Goal: Find specific page/section: Find specific page/section

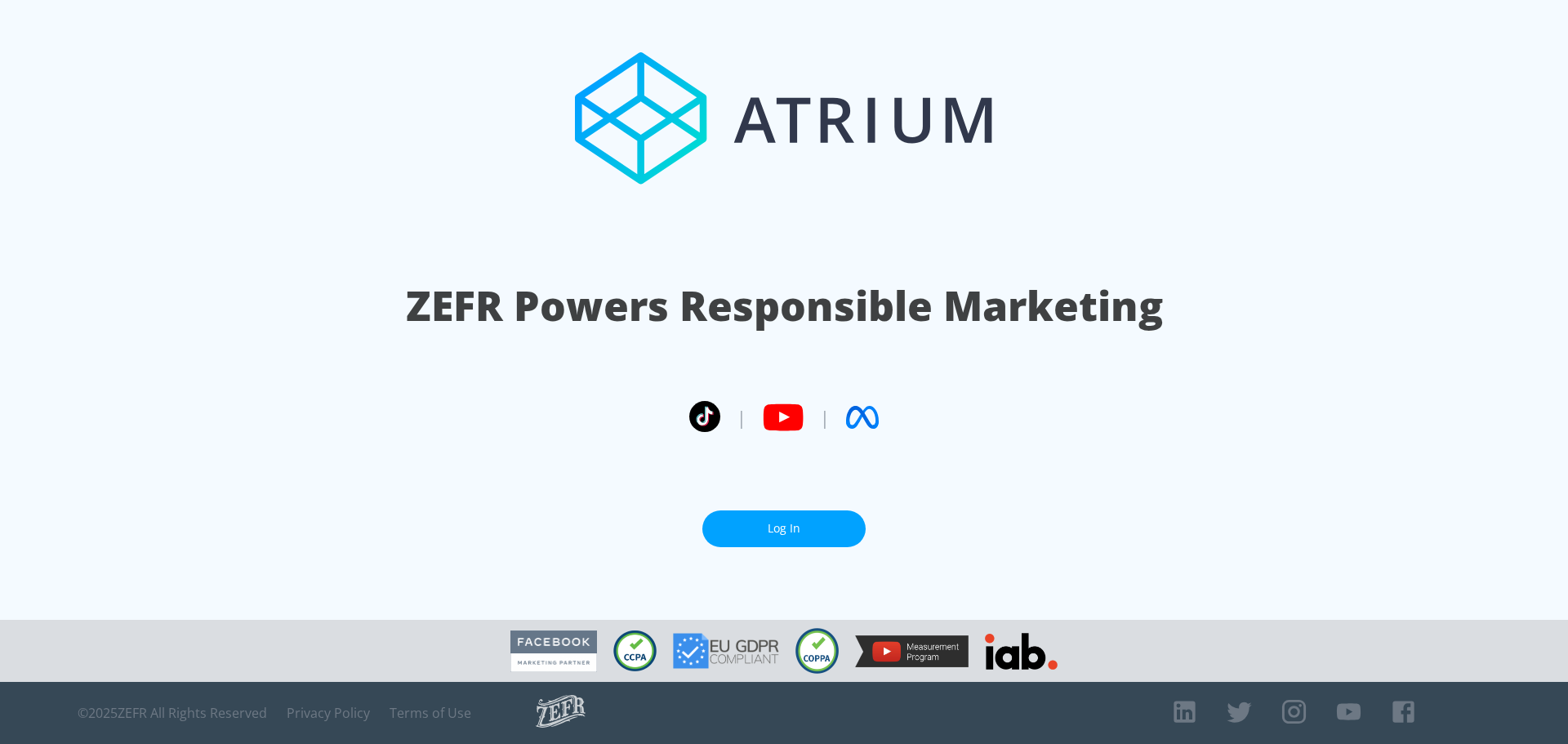
click at [809, 534] on link "Log In" at bounding box center [784, 529] width 164 height 37
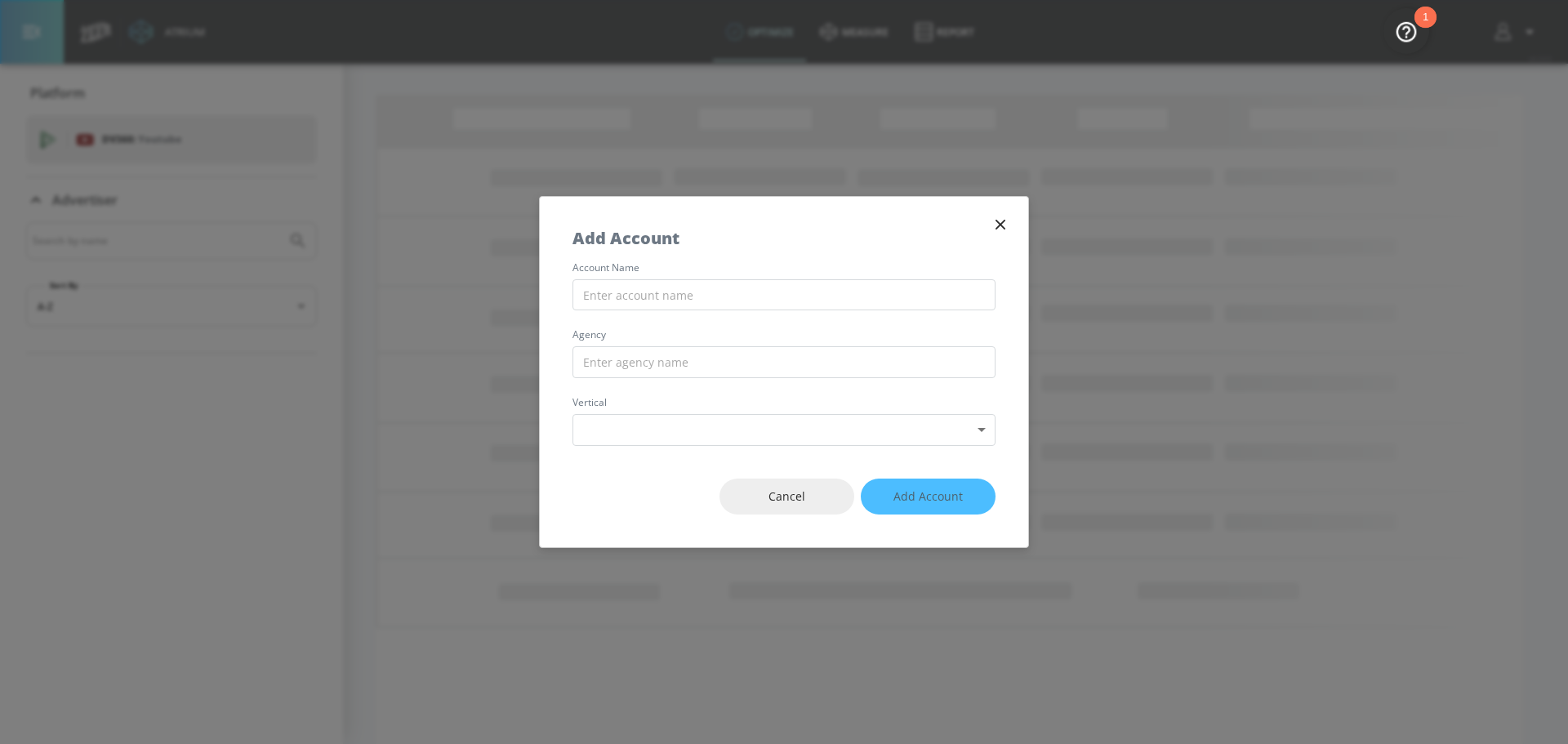
click at [990, 225] on button "button" at bounding box center [1000, 224] width 23 height 23
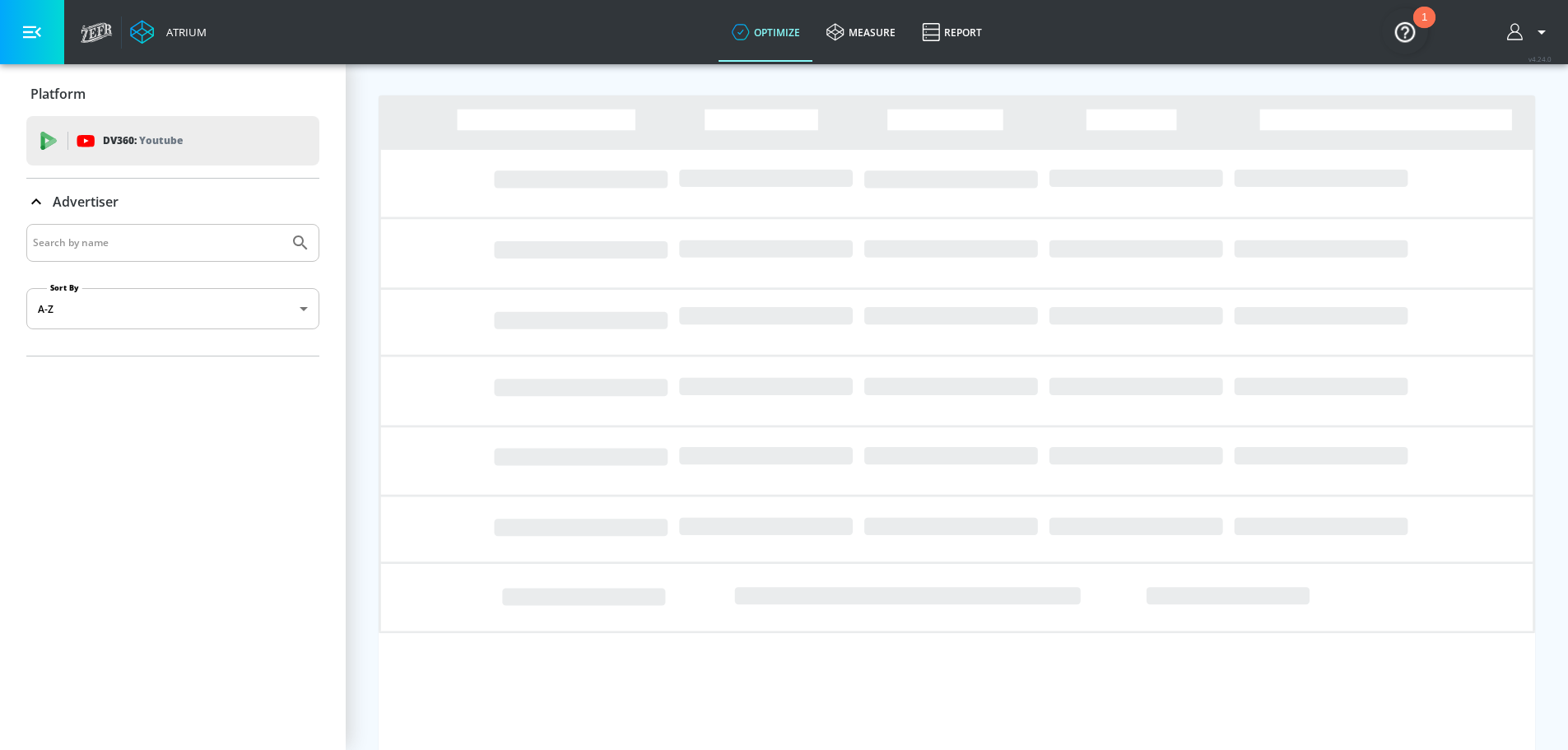
click at [1542, 32] on button "button" at bounding box center [1530, 32] width 44 height 20
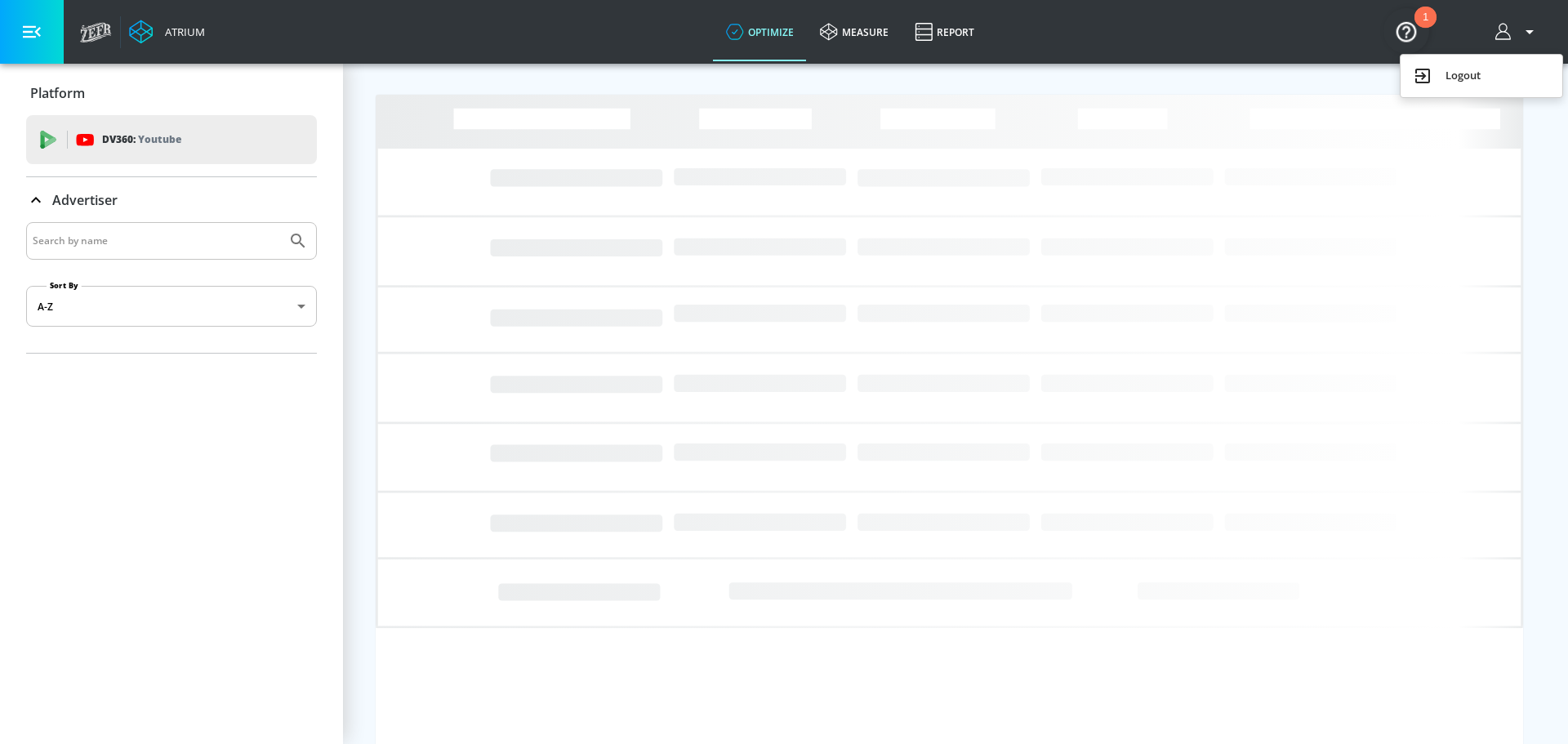
click at [28, 35] on div at bounding box center [784, 372] width 1568 height 744
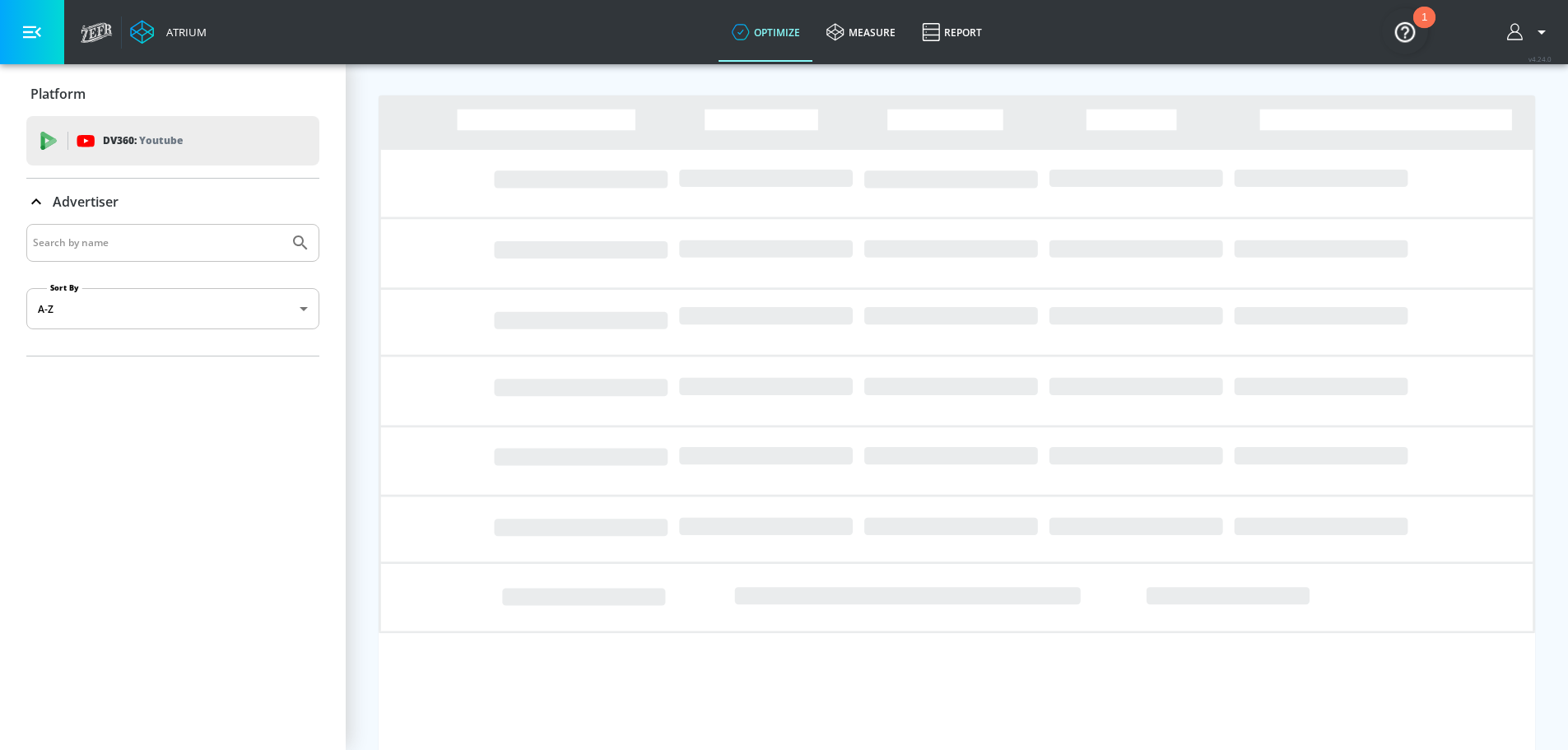
click at [24, 35] on icon "button" at bounding box center [32, 32] width 18 height 18
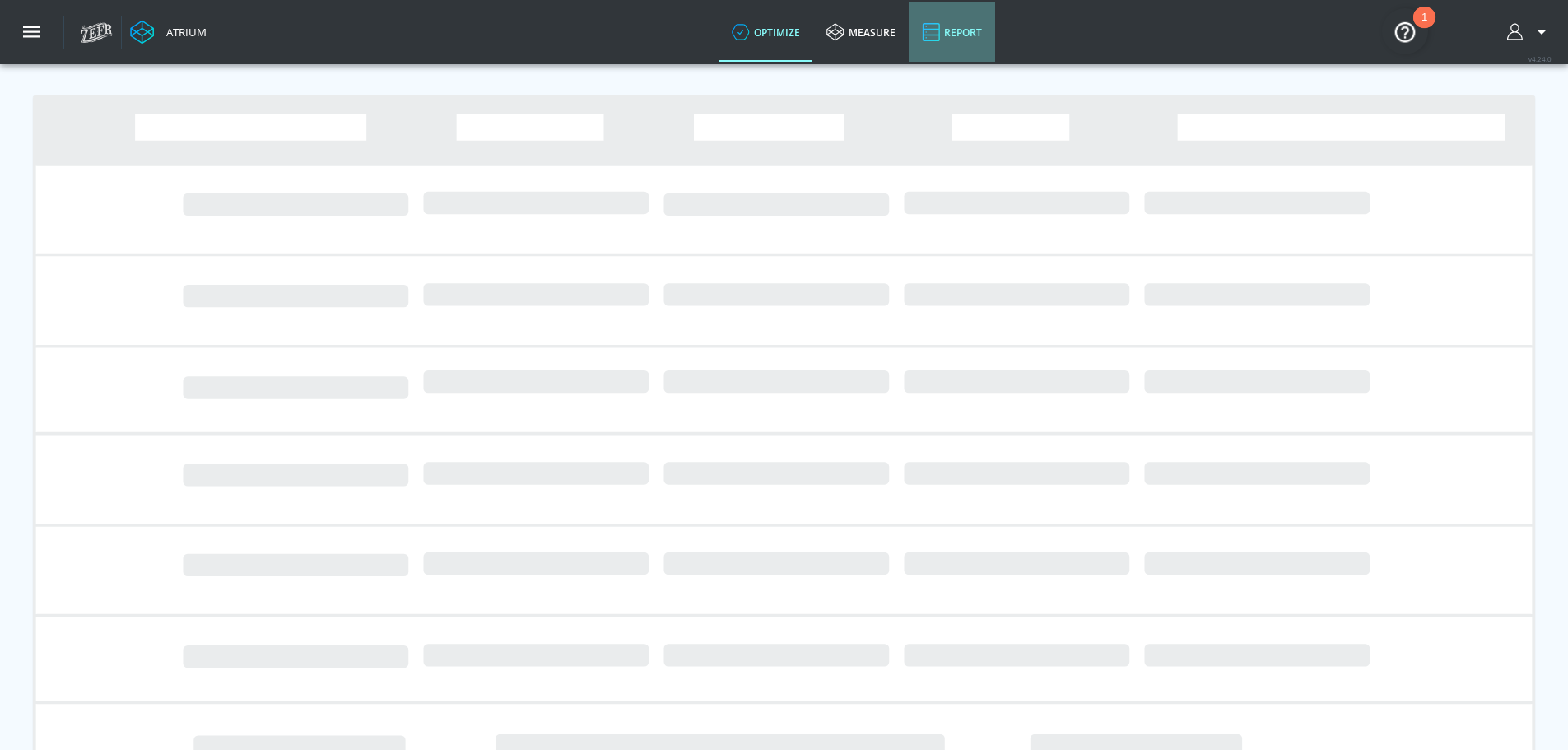
click at [962, 39] on link "Report" at bounding box center [952, 32] width 86 height 59
